Goal: Task Accomplishment & Management: Use online tool/utility

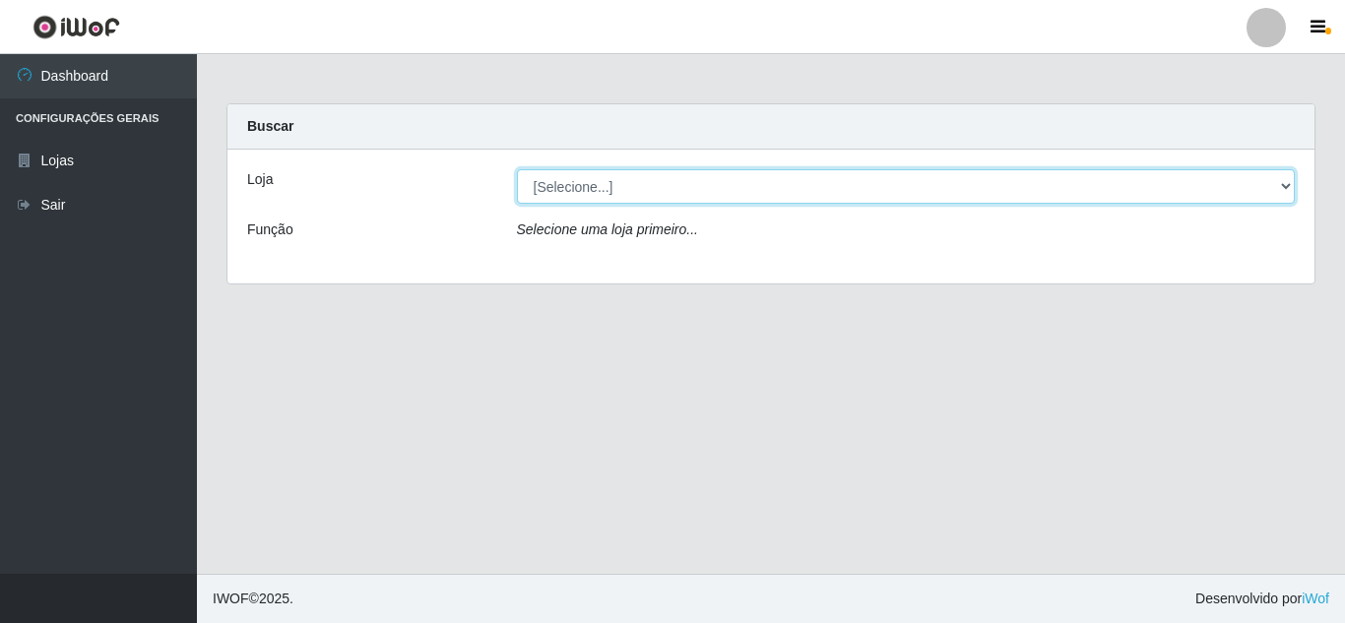
click at [588, 191] on select "[Selecione...] Queiroz Atacadão - [GEOGRAPHIC_DATA]" at bounding box center [906, 186] width 779 height 34
select select "225"
click at [517, 169] on select "[Selecione...] Queiroz Atacadão - [GEOGRAPHIC_DATA]" at bounding box center [906, 186] width 779 height 34
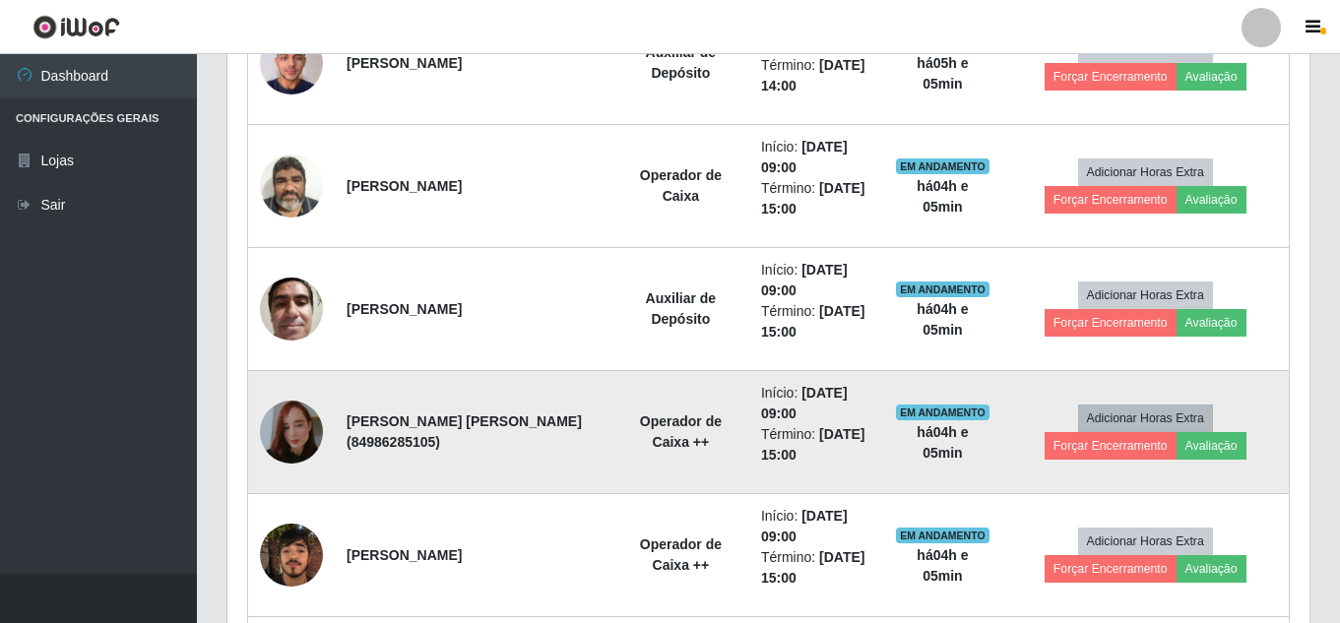
scroll to position [580, 0]
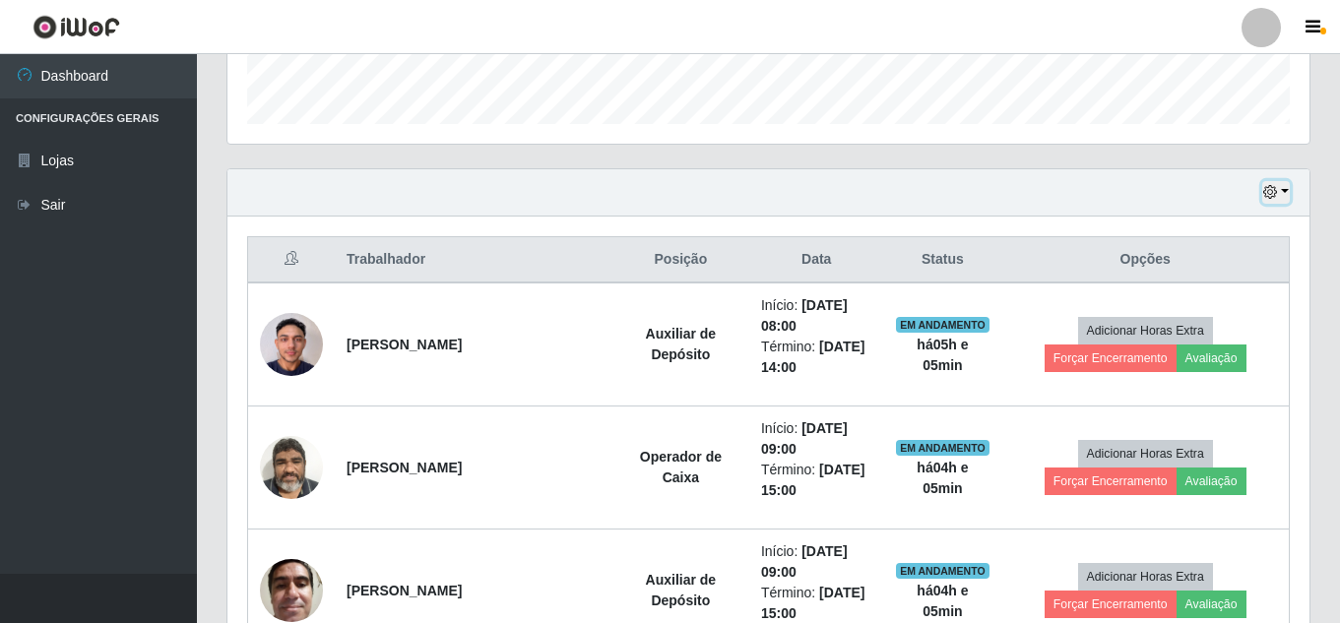
click at [1267, 192] on icon "button" at bounding box center [1270, 192] width 14 height 14
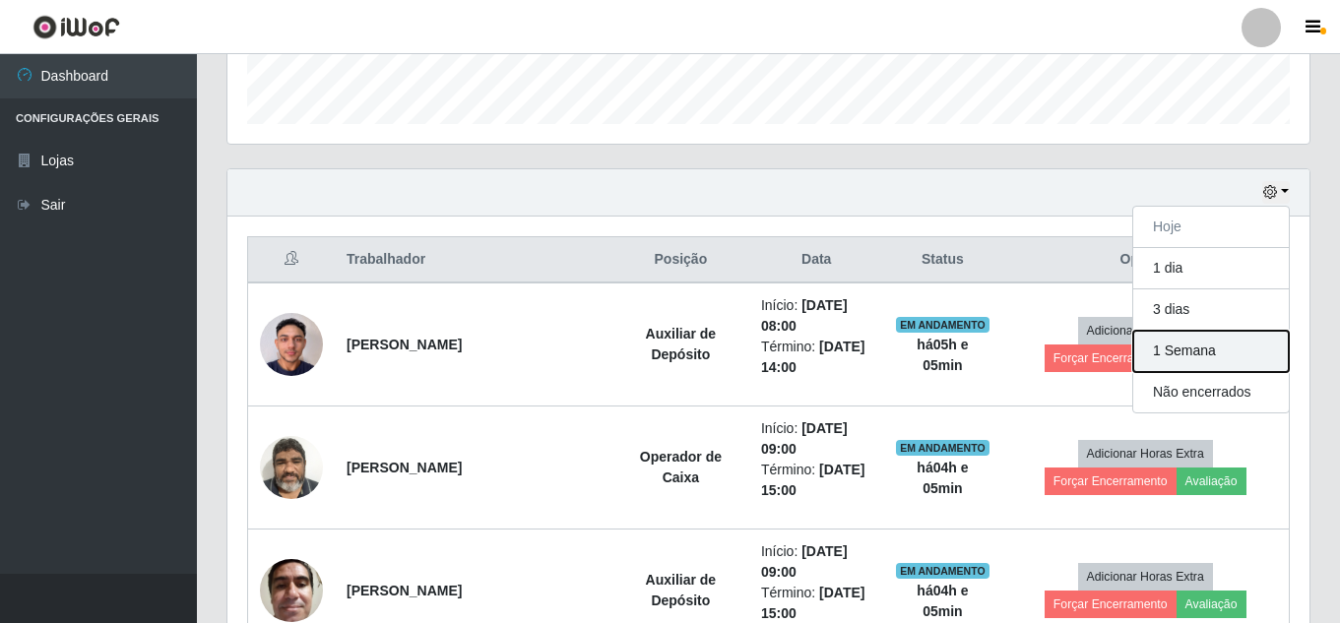
click at [1195, 347] on button "1 Semana" at bounding box center [1211, 351] width 156 height 41
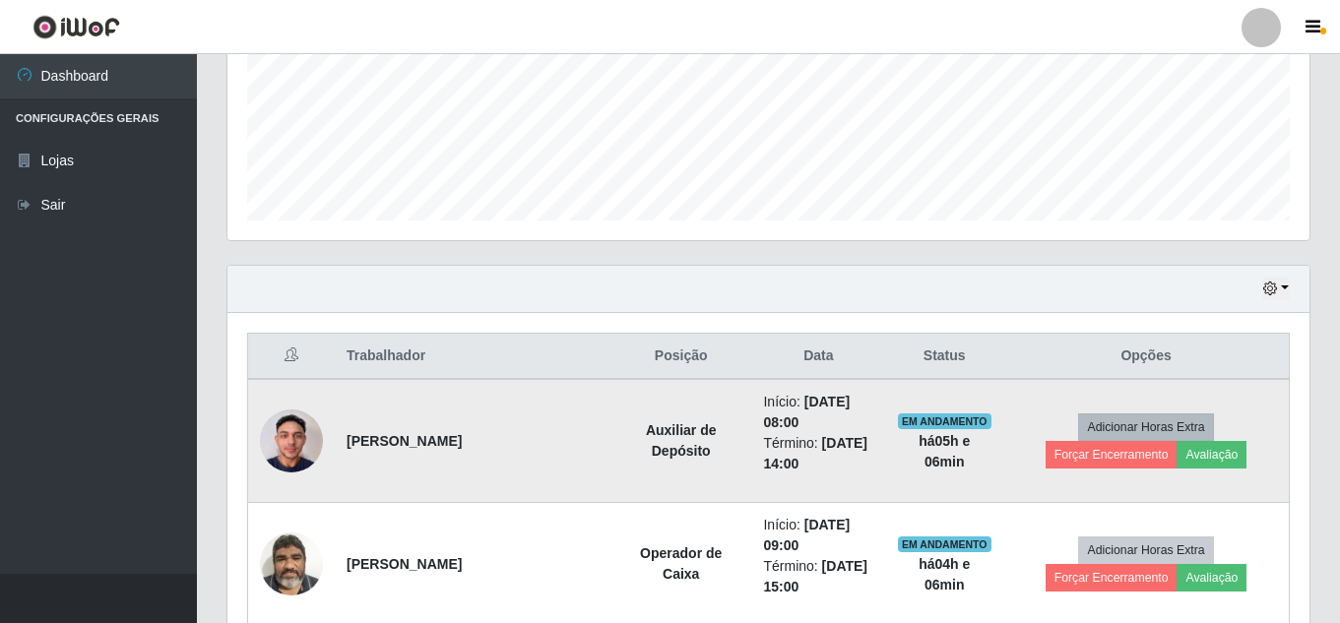
scroll to position [481, 0]
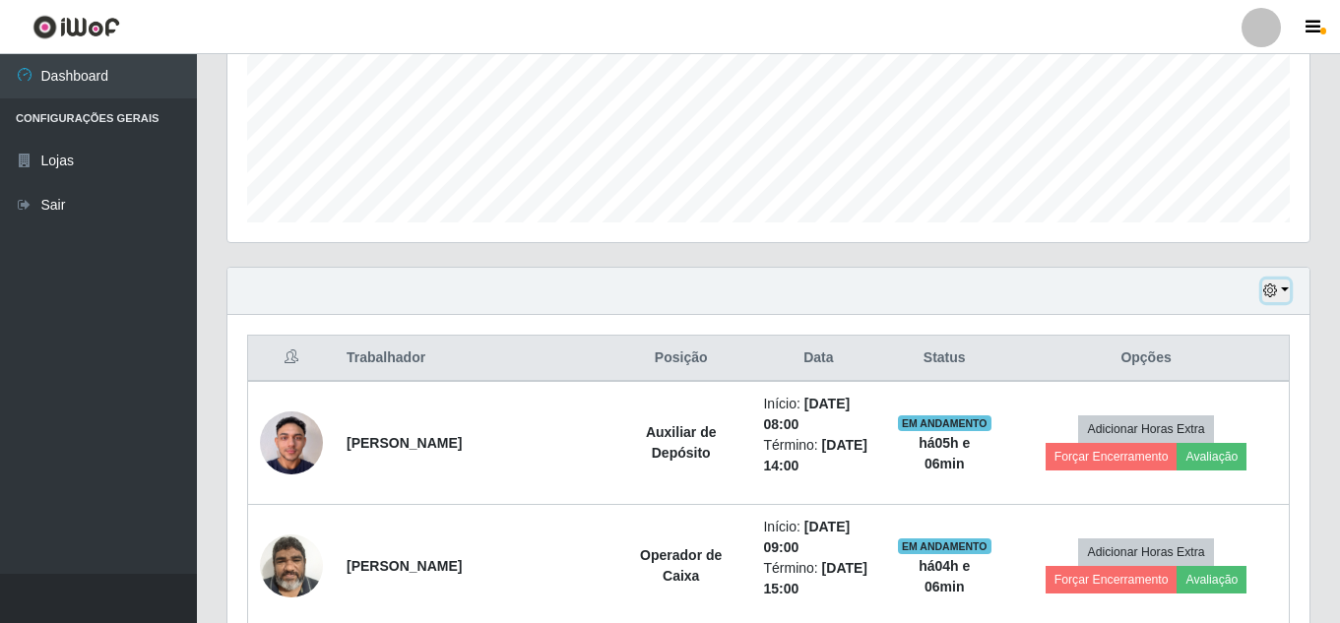
click at [1269, 292] on icon "button" at bounding box center [1270, 291] width 14 height 14
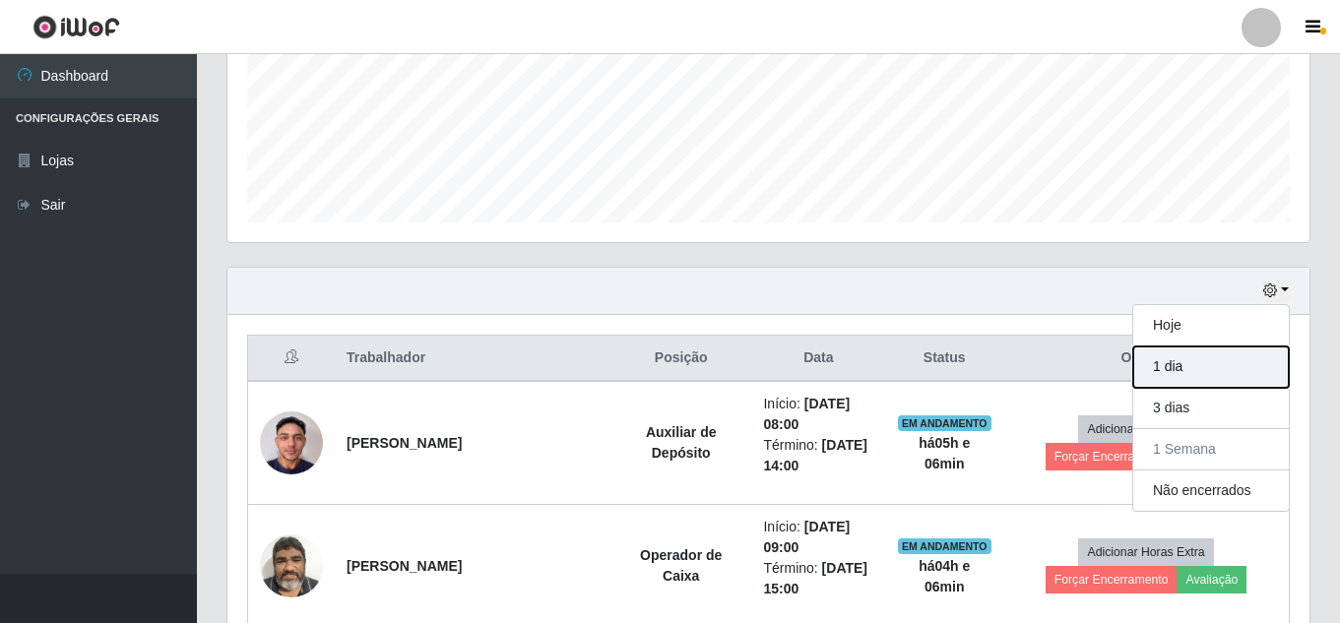
click at [1177, 365] on button "1 dia" at bounding box center [1211, 367] width 156 height 41
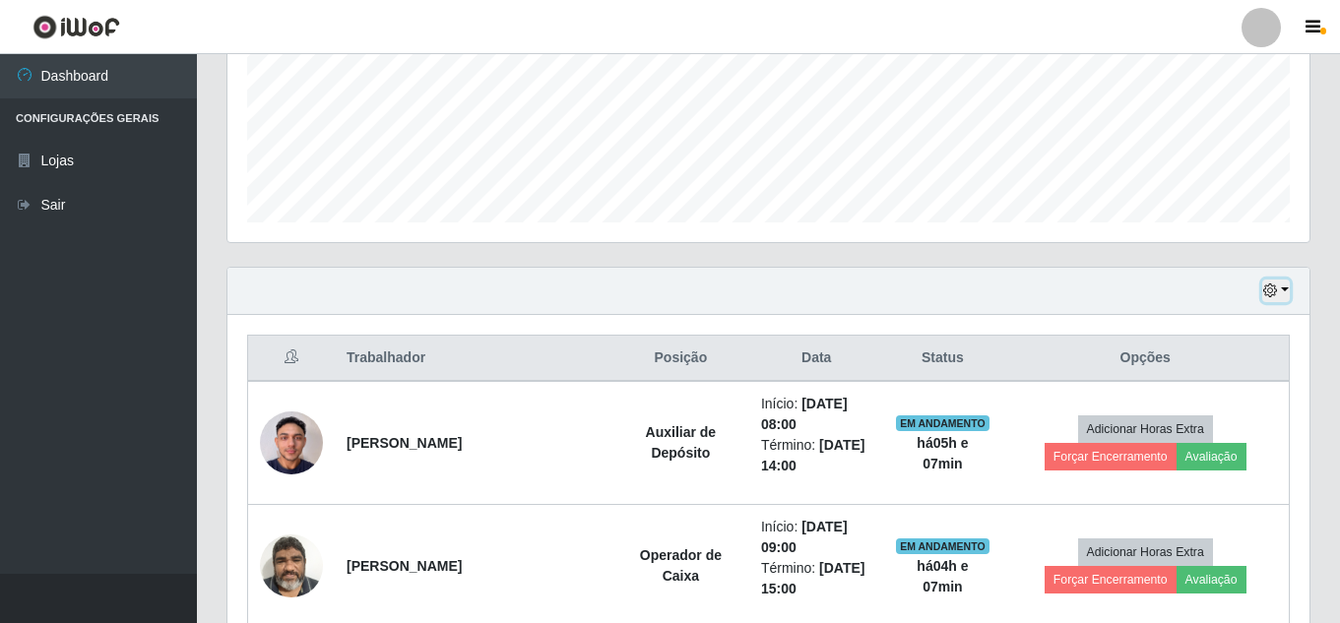
click at [1267, 295] on icon "button" at bounding box center [1270, 291] width 14 height 14
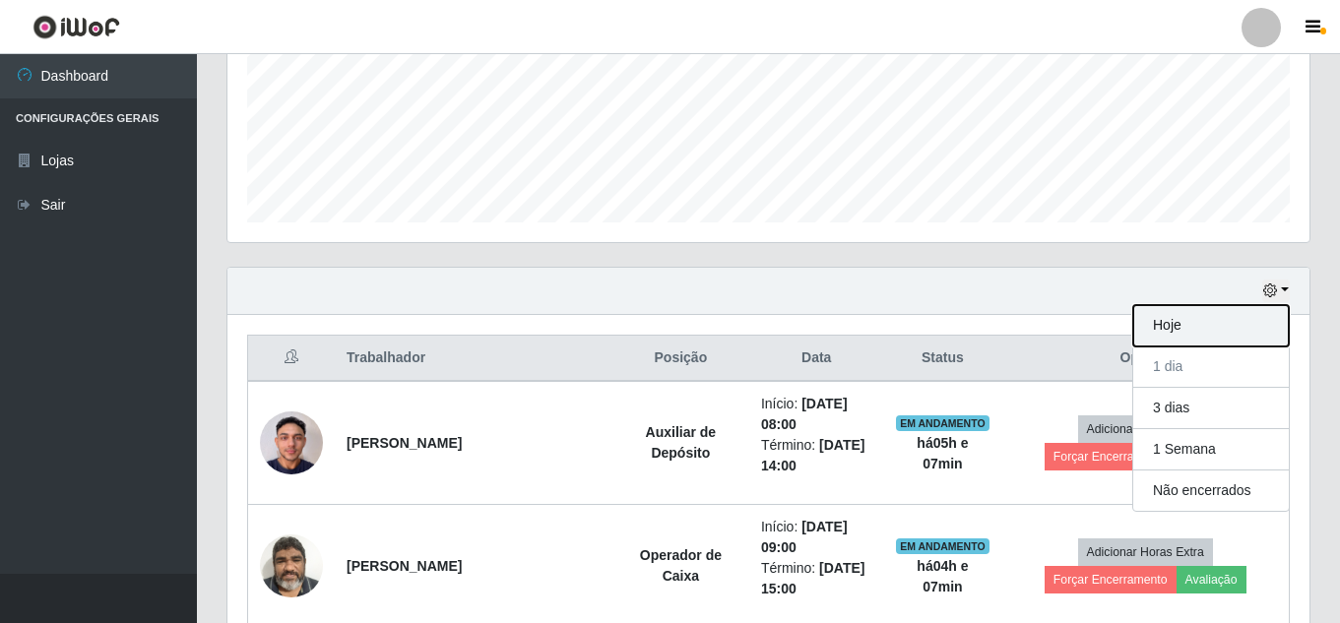
click at [1164, 335] on button "Hoje" at bounding box center [1211, 325] width 156 height 41
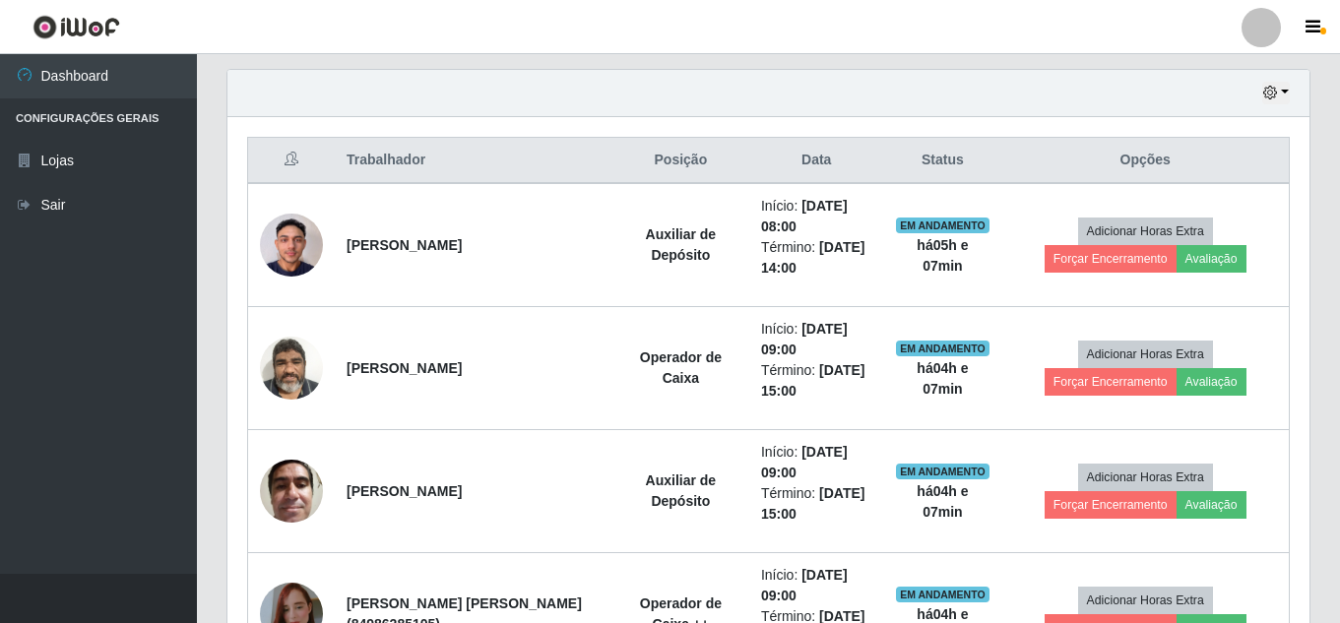
scroll to position [678, 0]
